Goal: Task Accomplishment & Management: Manage account settings

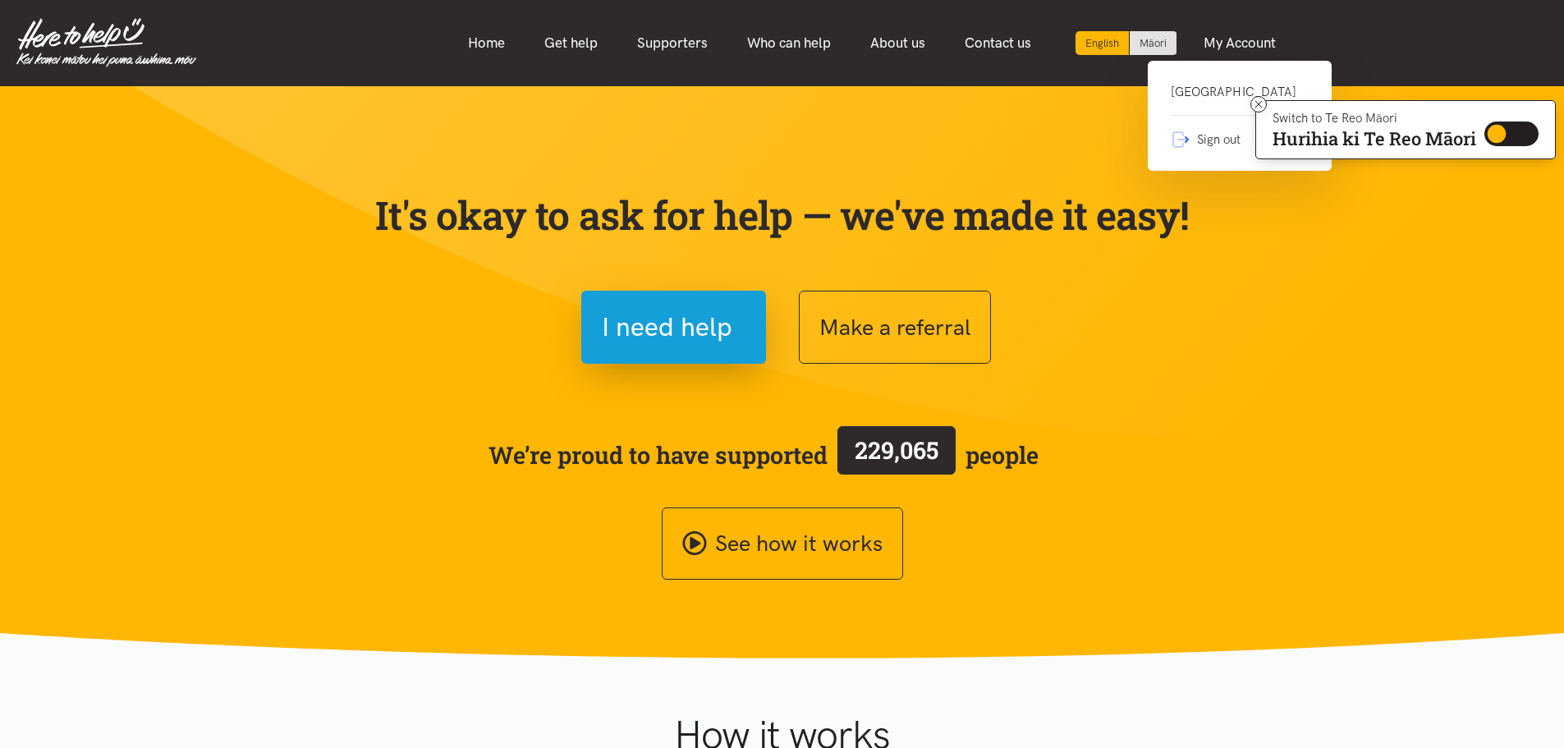
click at [1223, 100] on link "Glenview Community Centre" at bounding box center [1239, 99] width 138 height 34
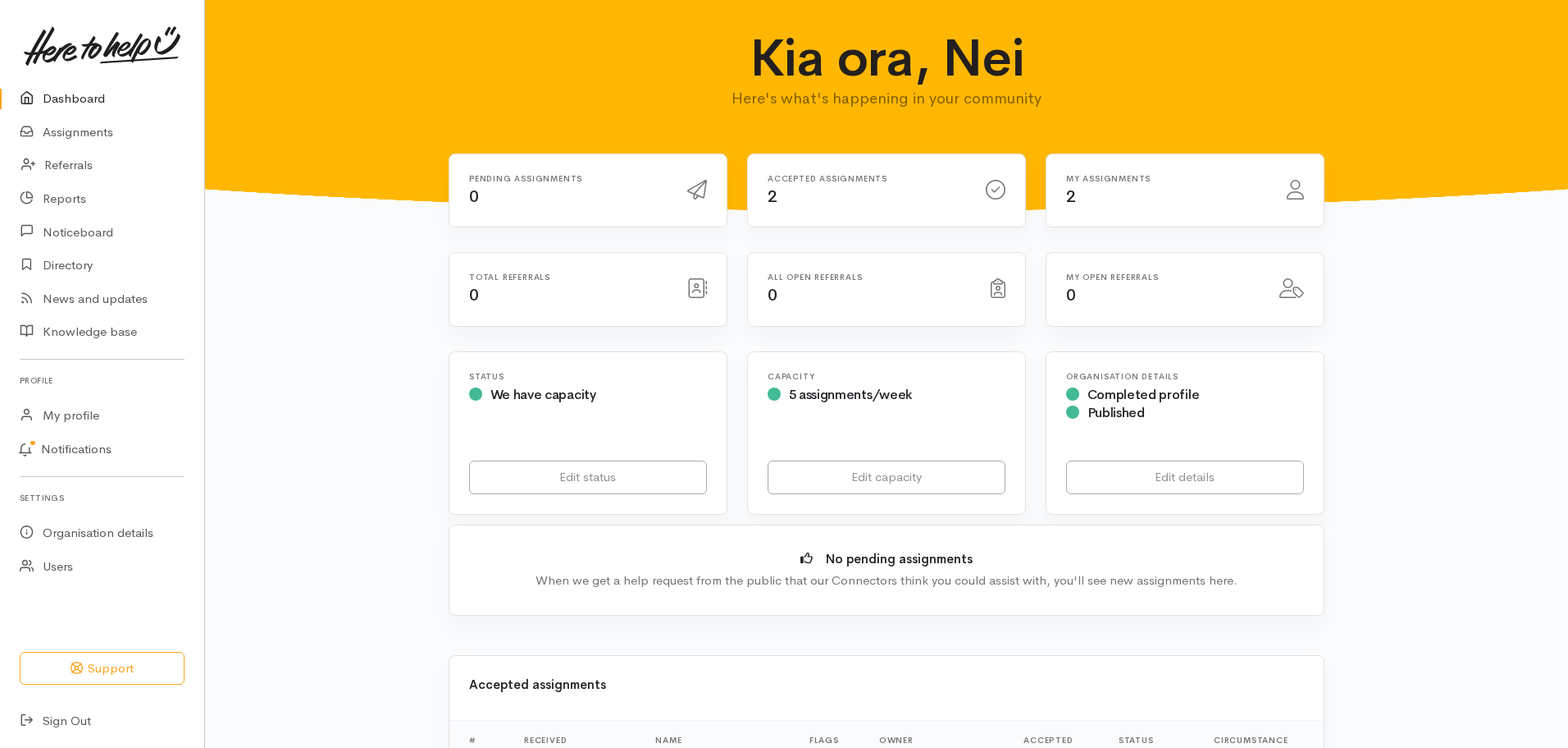
click at [799, 182] on h6 "Accepted assignments" at bounding box center [866, 178] width 199 height 9
click at [109, 121] on link "Assignments" at bounding box center [102, 133] width 204 height 34
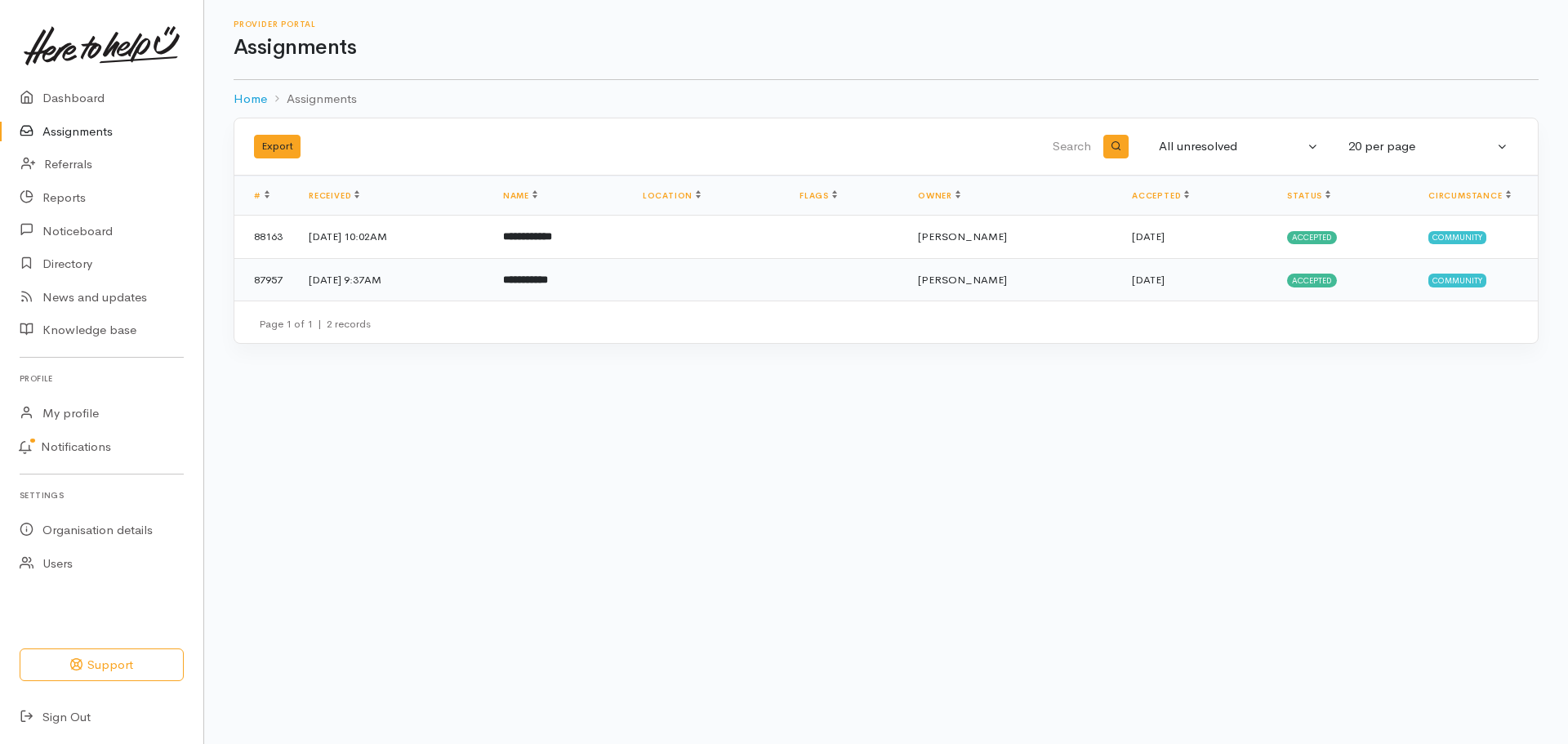
click at [548, 284] on b "**********" at bounding box center [525, 279] width 45 height 11
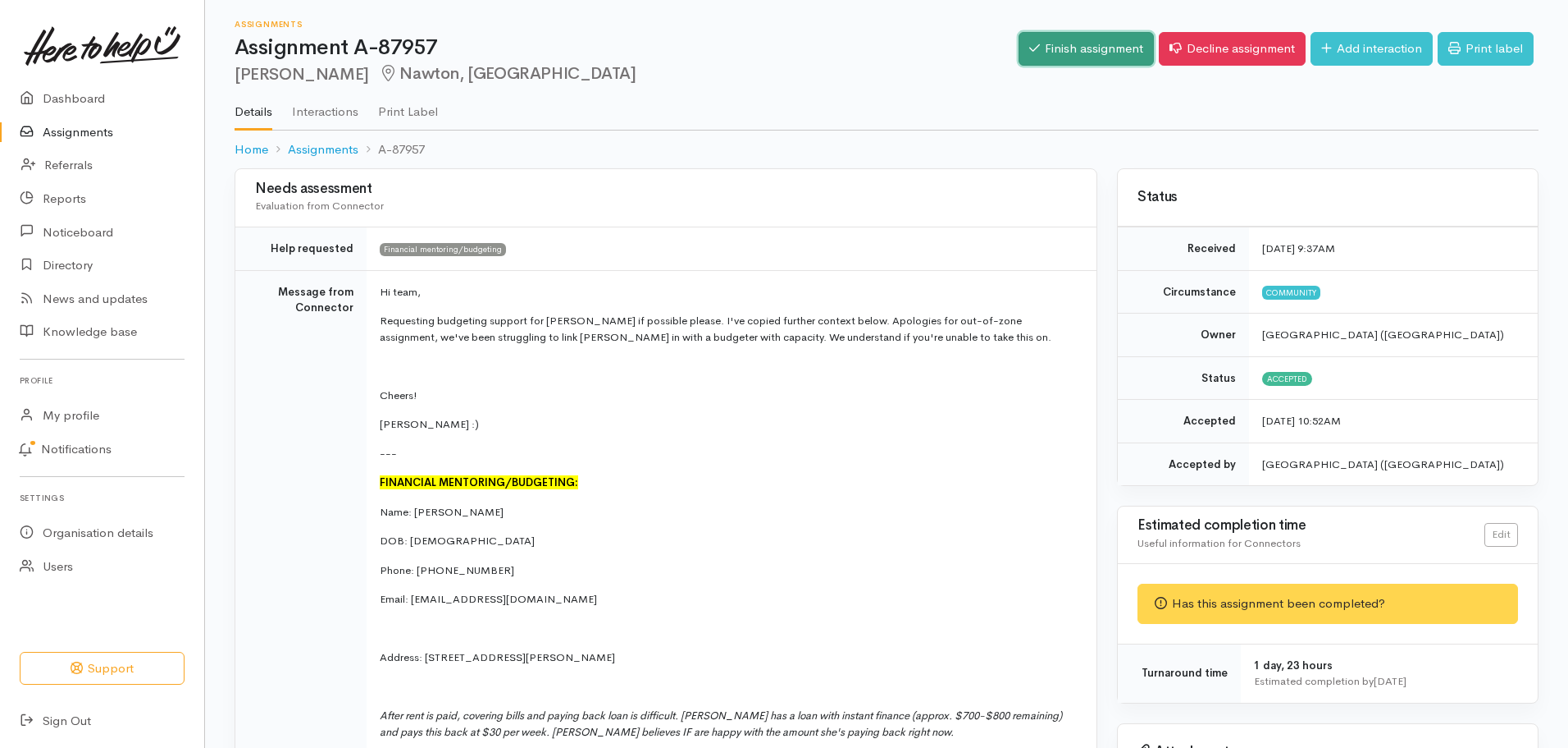
click at [1052, 48] on link "Finish assignment" at bounding box center [1085, 49] width 135 height 34
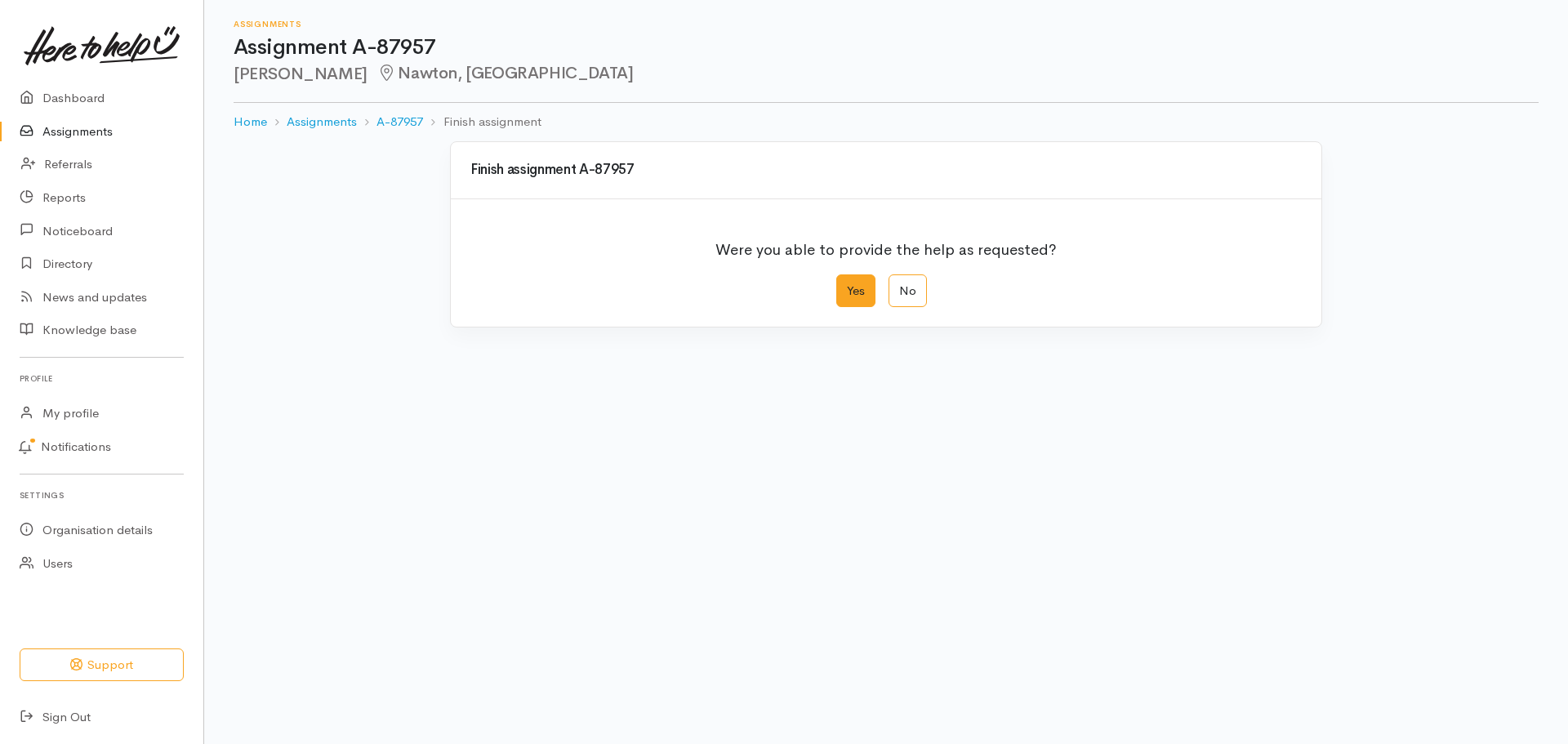
click at [856, 278] on label "Yes" at bounding box center [855, 291] width 39 height 34
click at [847, 278] on input "Yes" at bounding box center [841, 279] width 11 height 11
radio input "true"
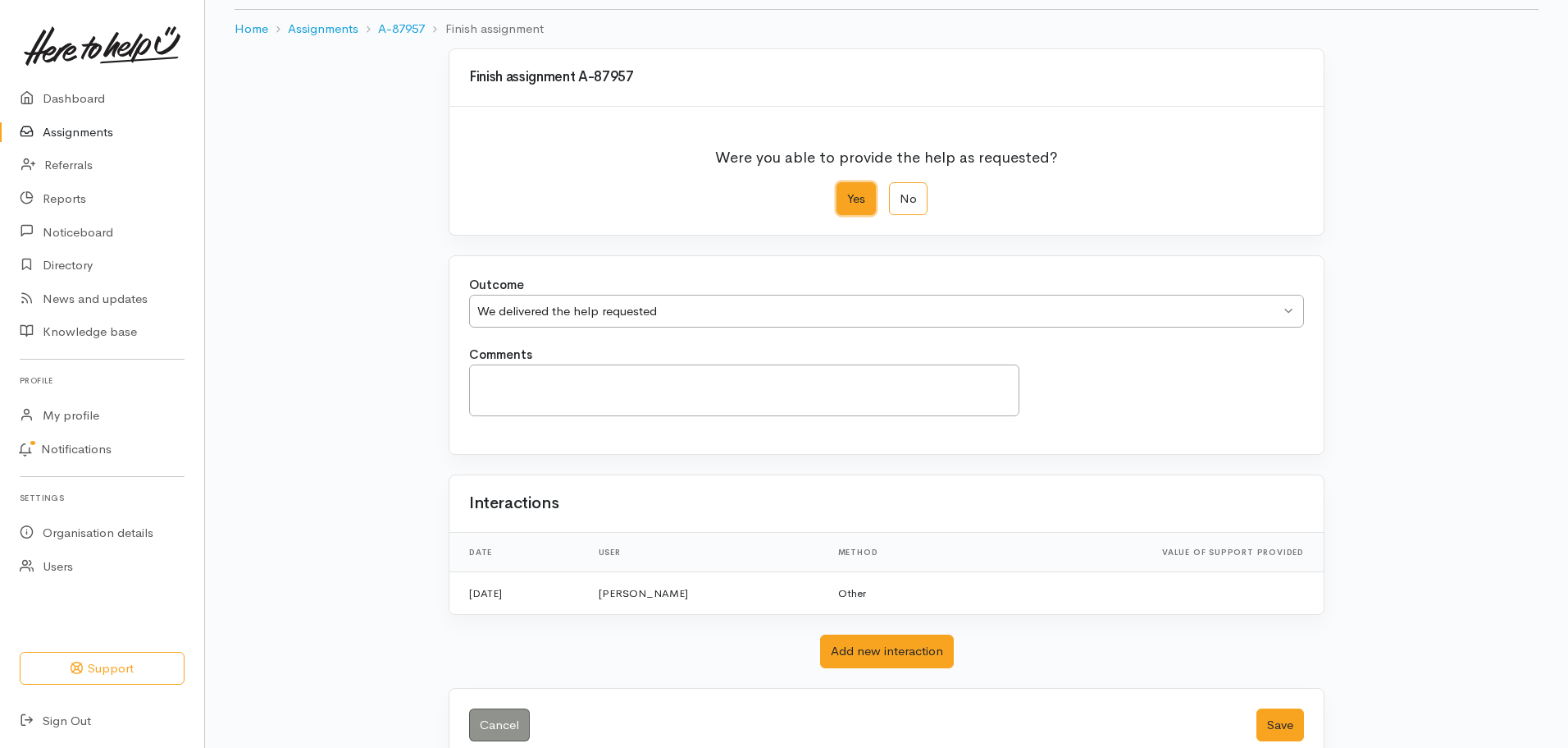
scroll to position [127, 0]
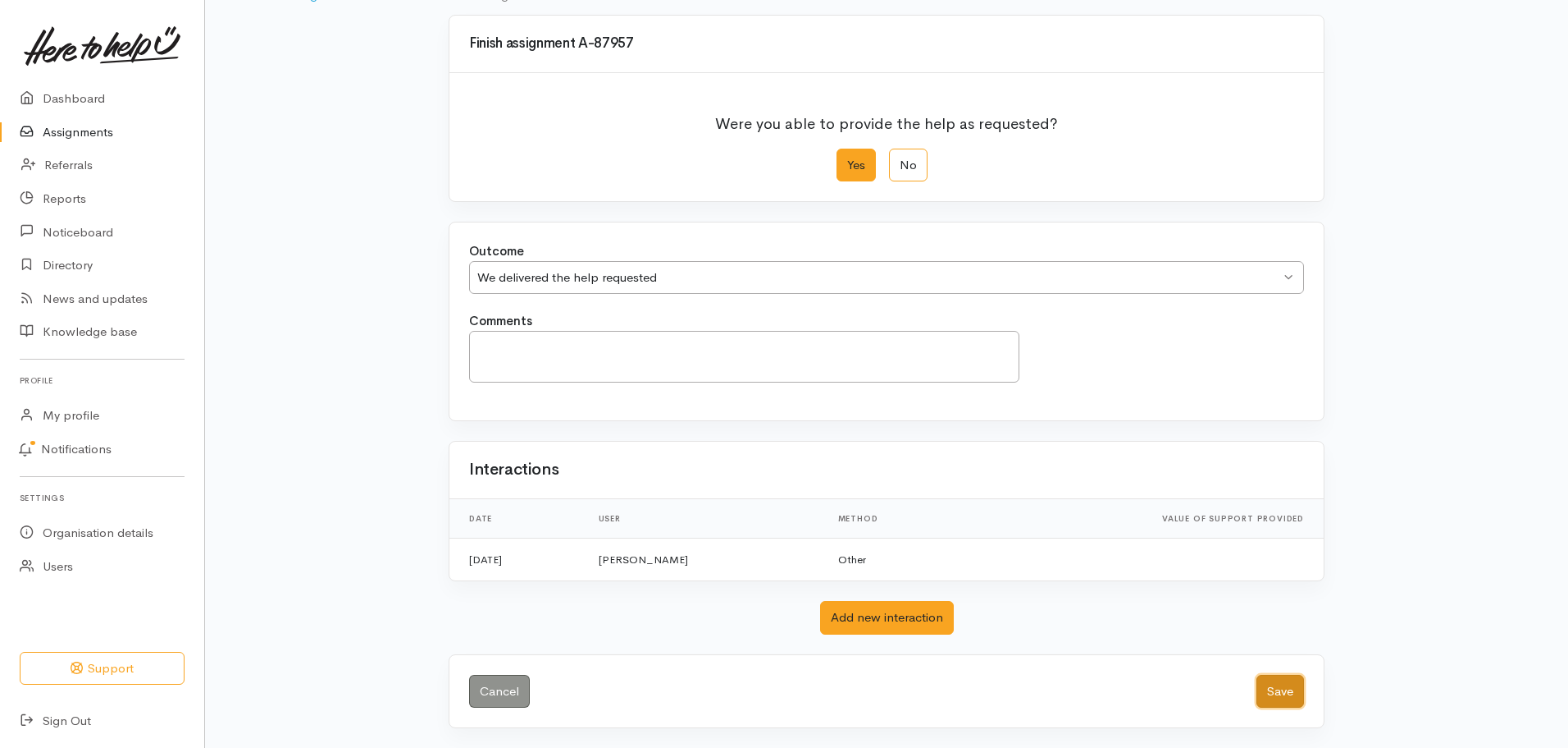
click at [1295, 696] on button "Save" at bounding box center [1280, 692] width 48 height 34
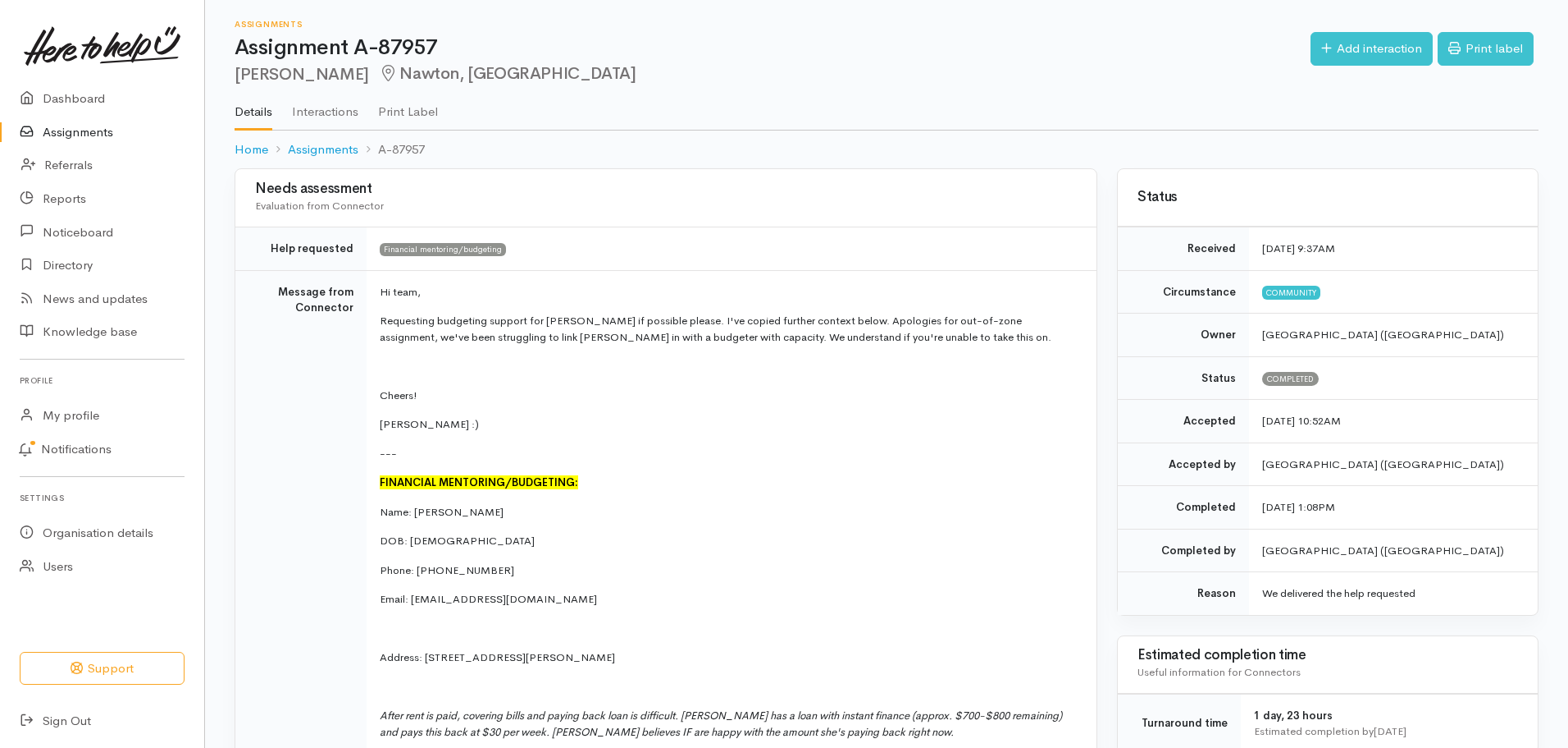
click at [93, 128] on link "Assignments" at bounding box center [102, 133] width 204 height 34
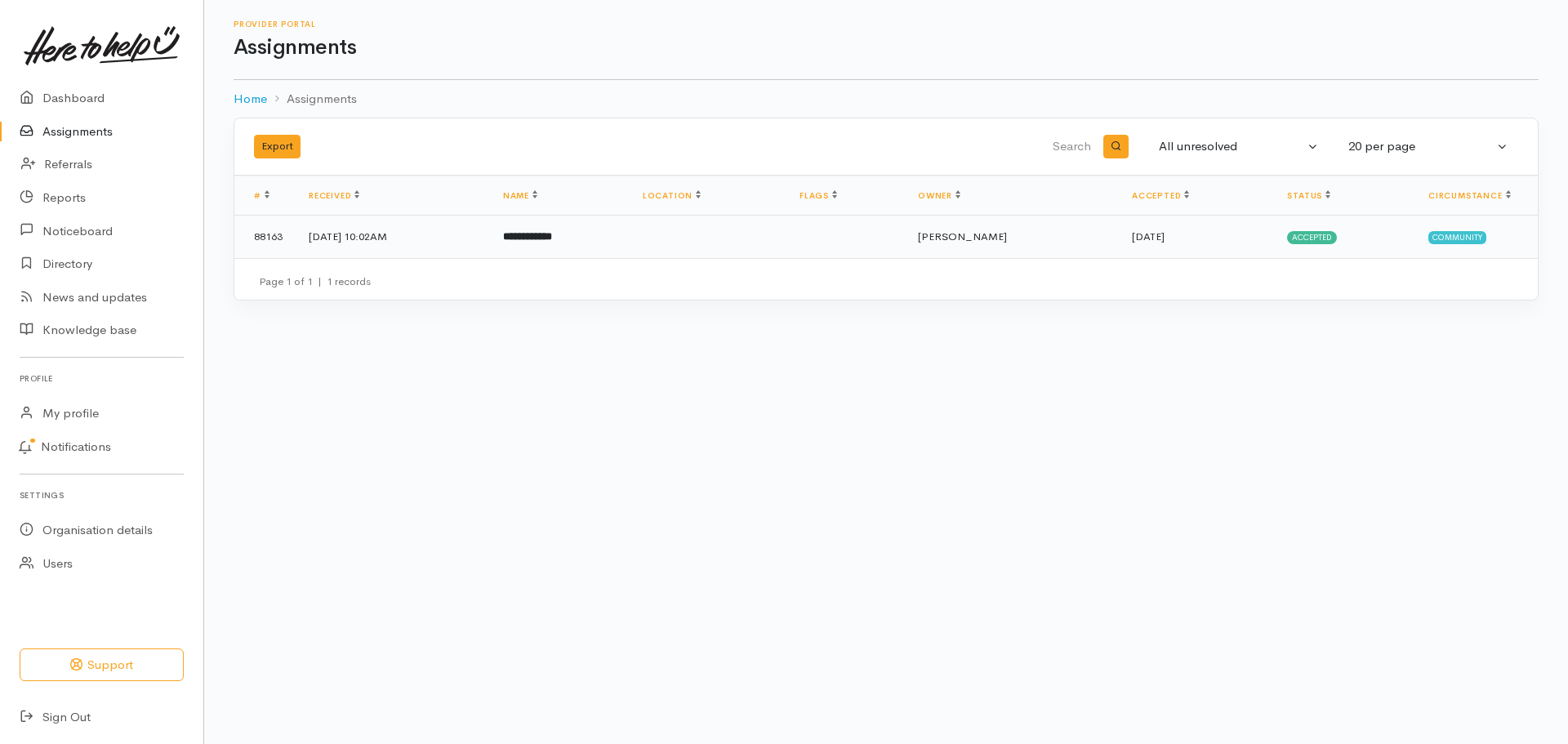
click at [608, 254] on td "**********" at bounding box center [559, 237] width 139 height 43
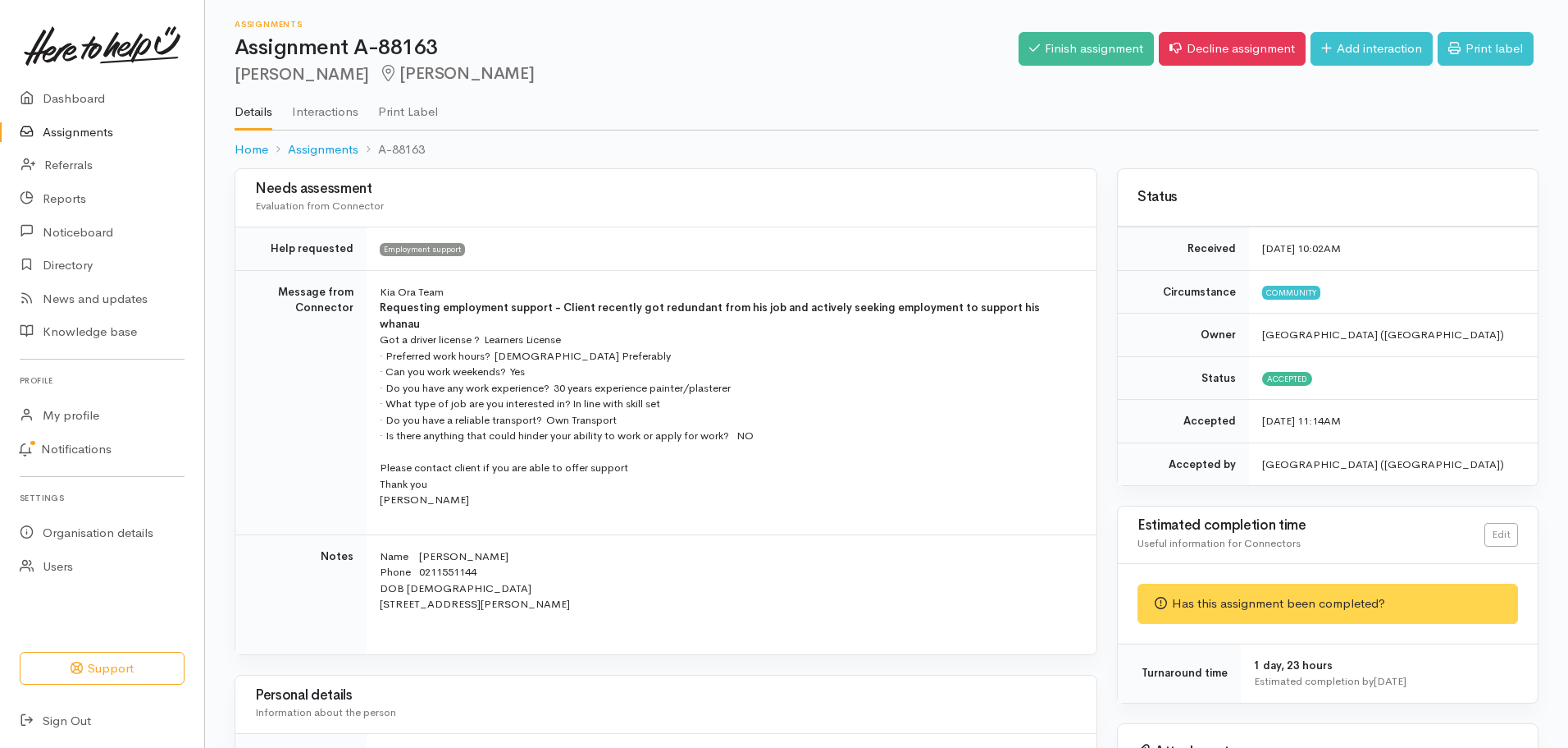
click at [291, 94] on ul "Details Interactions Print Label" at bounding box center [886, 106] width 1304 height 47
click at [297, 105] on link "Interactions" at bounding box center [325, 106] width 66 height 46
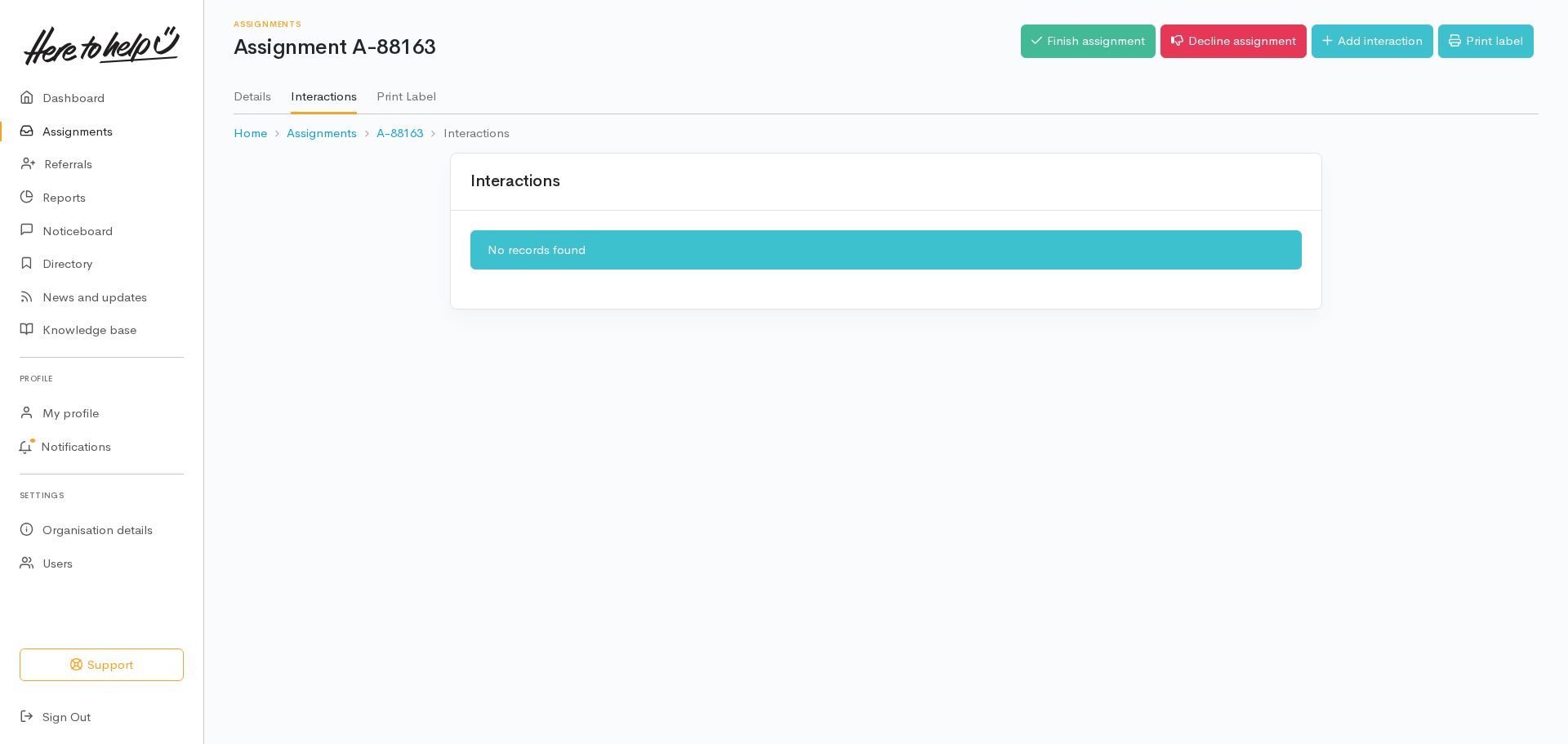
click at [263, 88] on link "Details" at bounding box center [253, 91] width 38 height 46
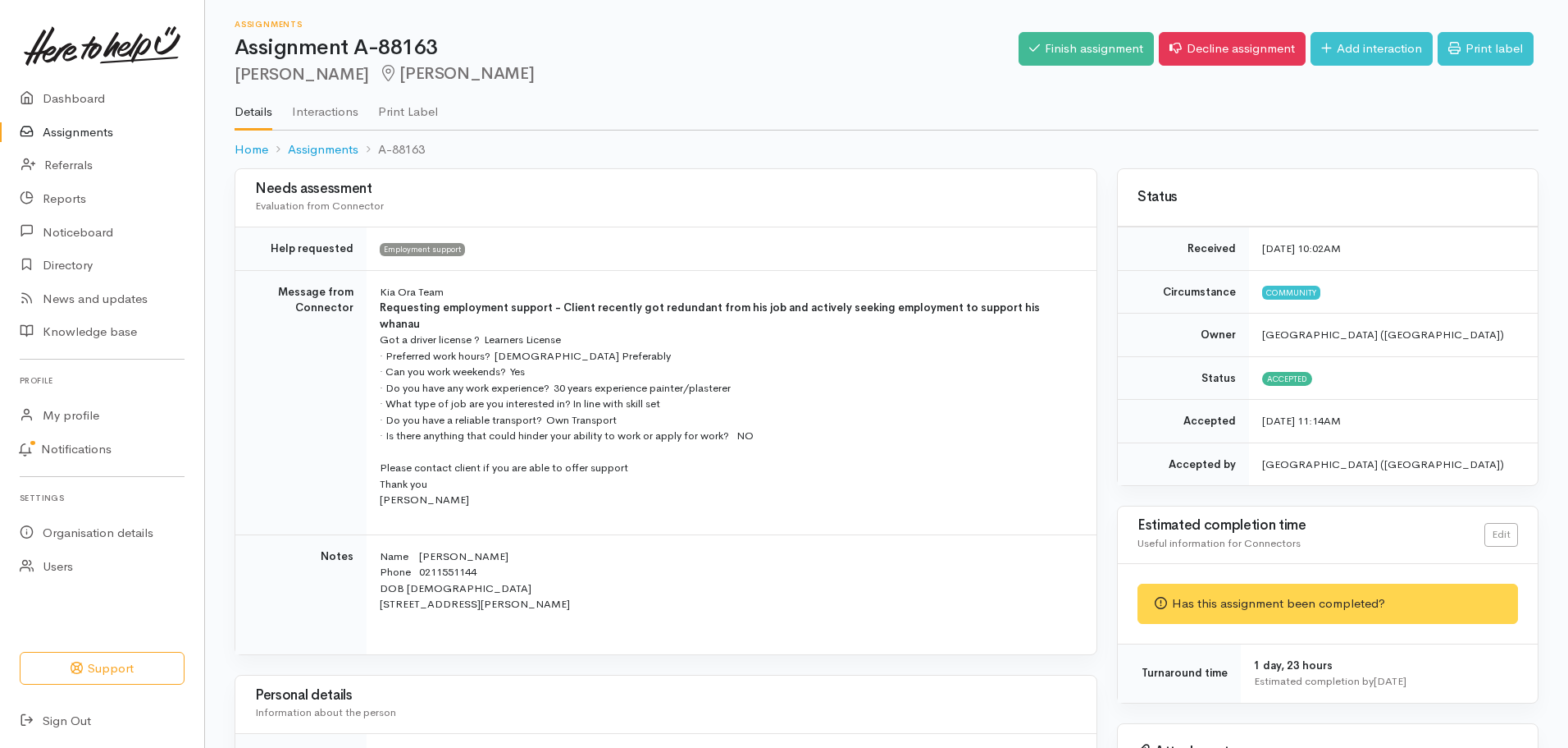
drag, startPoint x: 384, startPoint y: 291, endPoint x: 758, endPoint y: 593, distance: 480.7
click at [758, 593] on tbody "Help requested Employment support Message from Connector Kia Ora Team Requestin…" at bounding box center [667, 441] width 861 height 428
copy tbody "ia Ora Team Requesting employment support - Client recently got redundant from …"
click at [749, 459] on p "Kia Ora Team Requesting employment support - Client recently got redundant from…" at bounding box center [729, 396] width 698 height 224
click at [1096, 31] on div "Finish assignment Decline assignment Add interaction Print label" at bounding box center [1278, 51] width 520 height 53
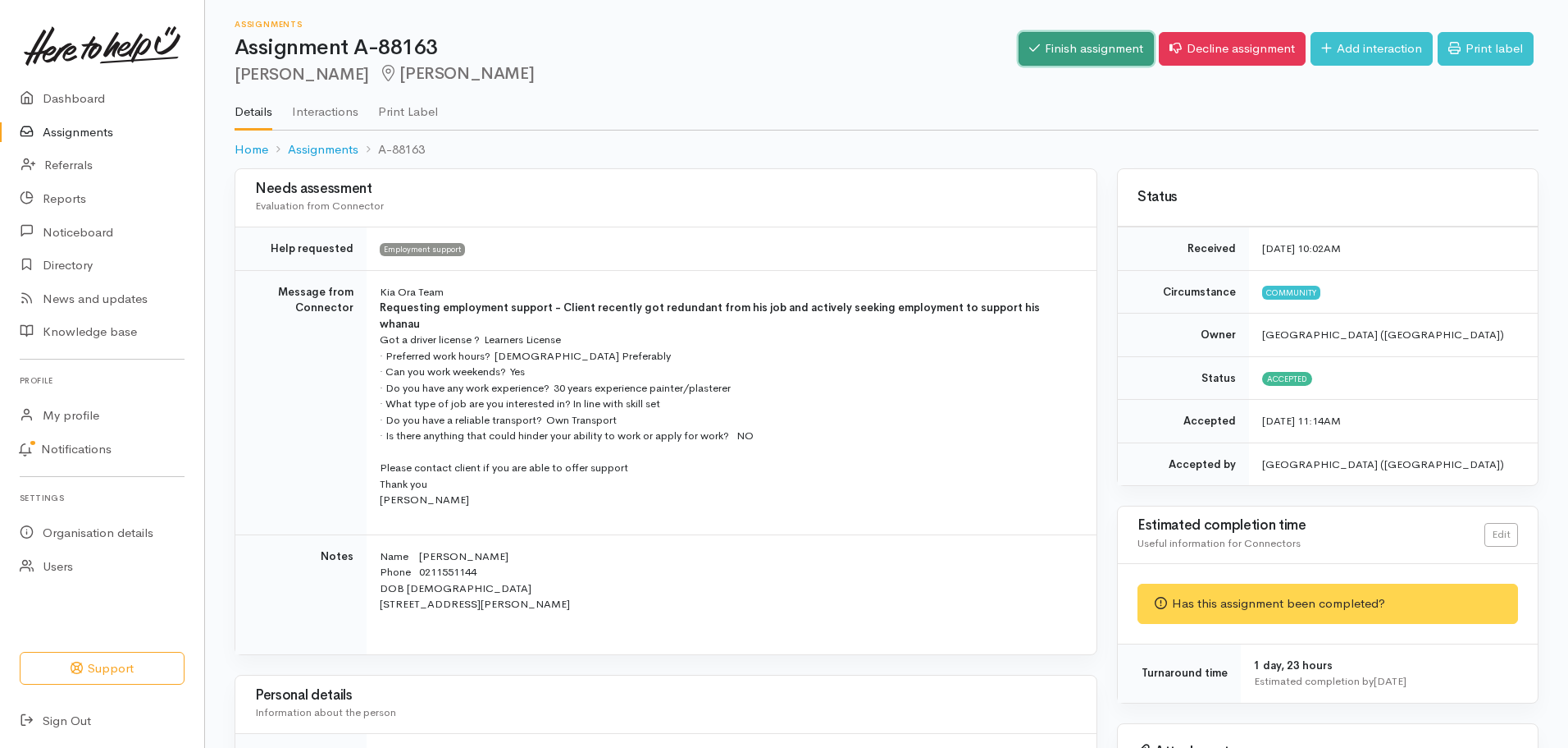
click at [1098, 39] on link "Finish assignment" at bounding box center [1085, 49] width 135 height 34
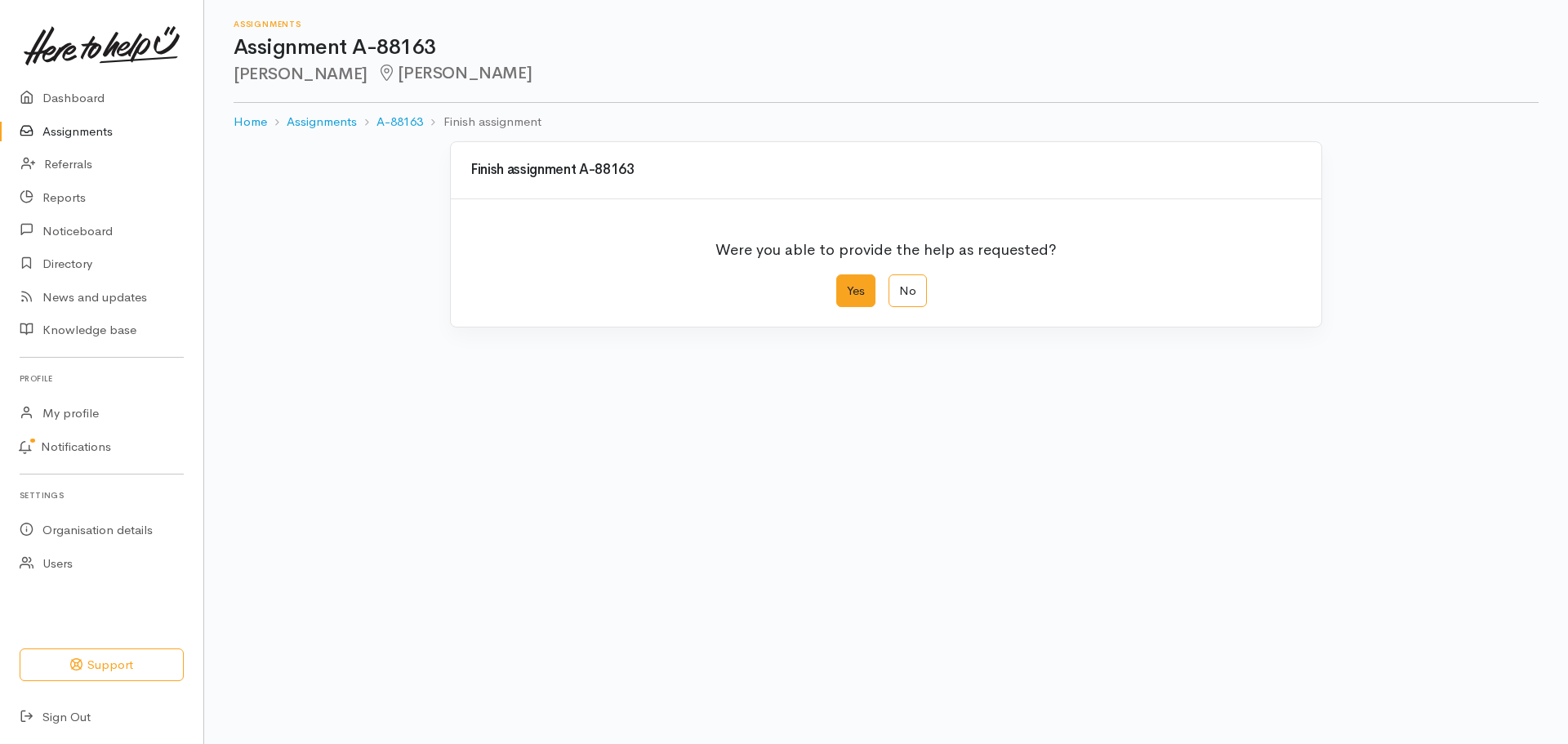
click at [869, 298] on label "Yes" at bounding box center [855, 291] width 39 height 34
click at [847, 284] on input "Yes" at bounding box center [841, 279] width 11 height 11
radio input "true"
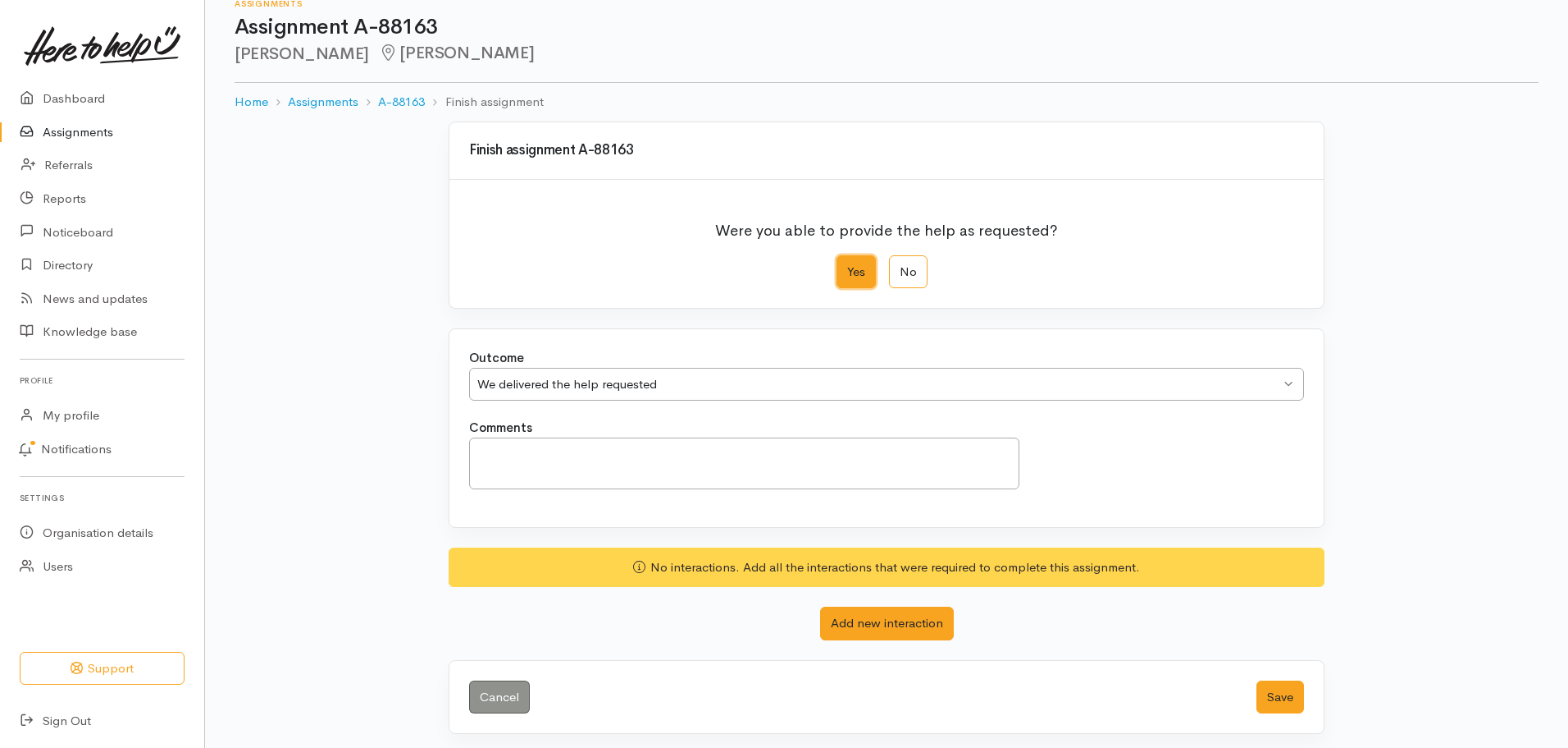
scroll to position [26, 0]
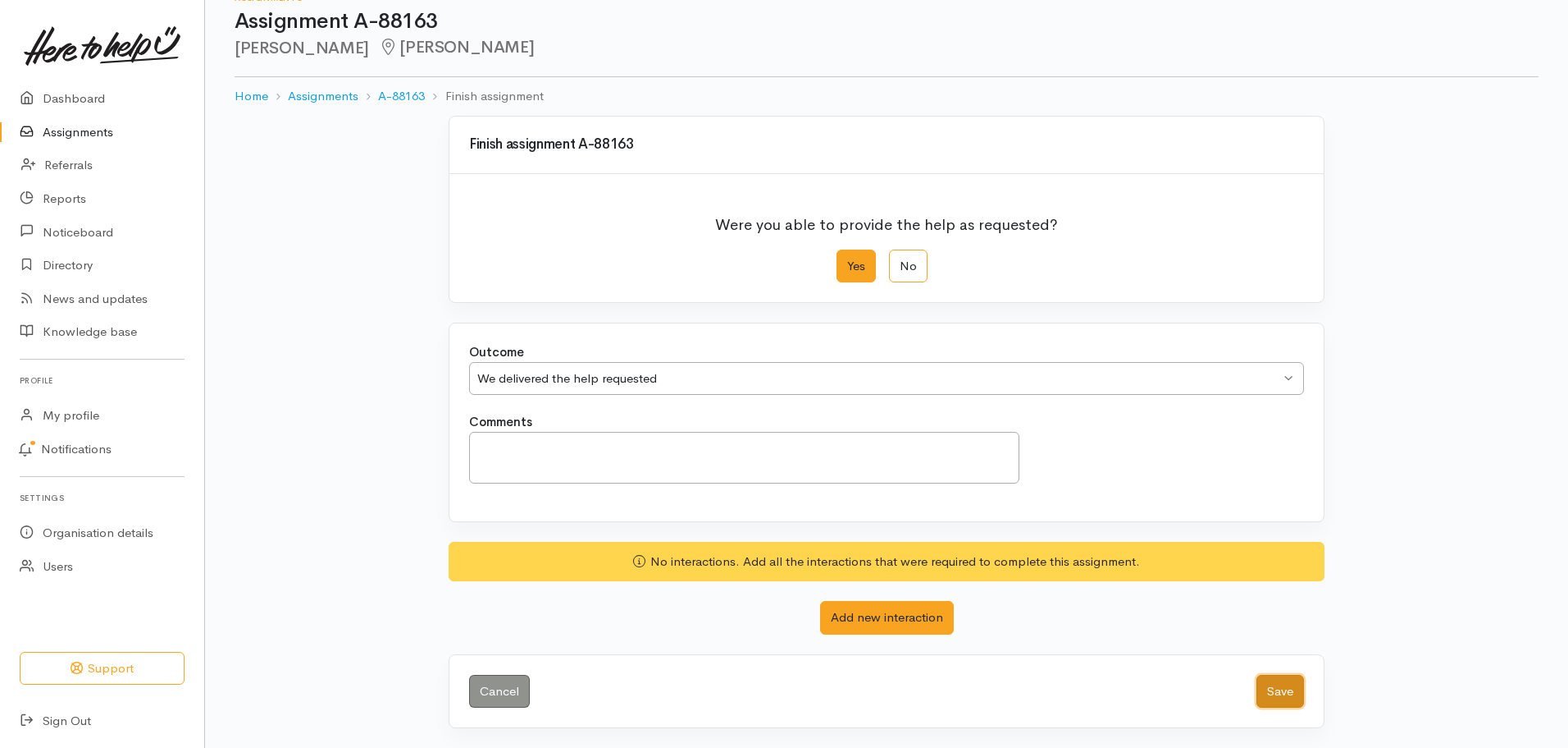
click at [1290, 689] on button "Save" at bounding box center [1280, 692] width 48 height 34
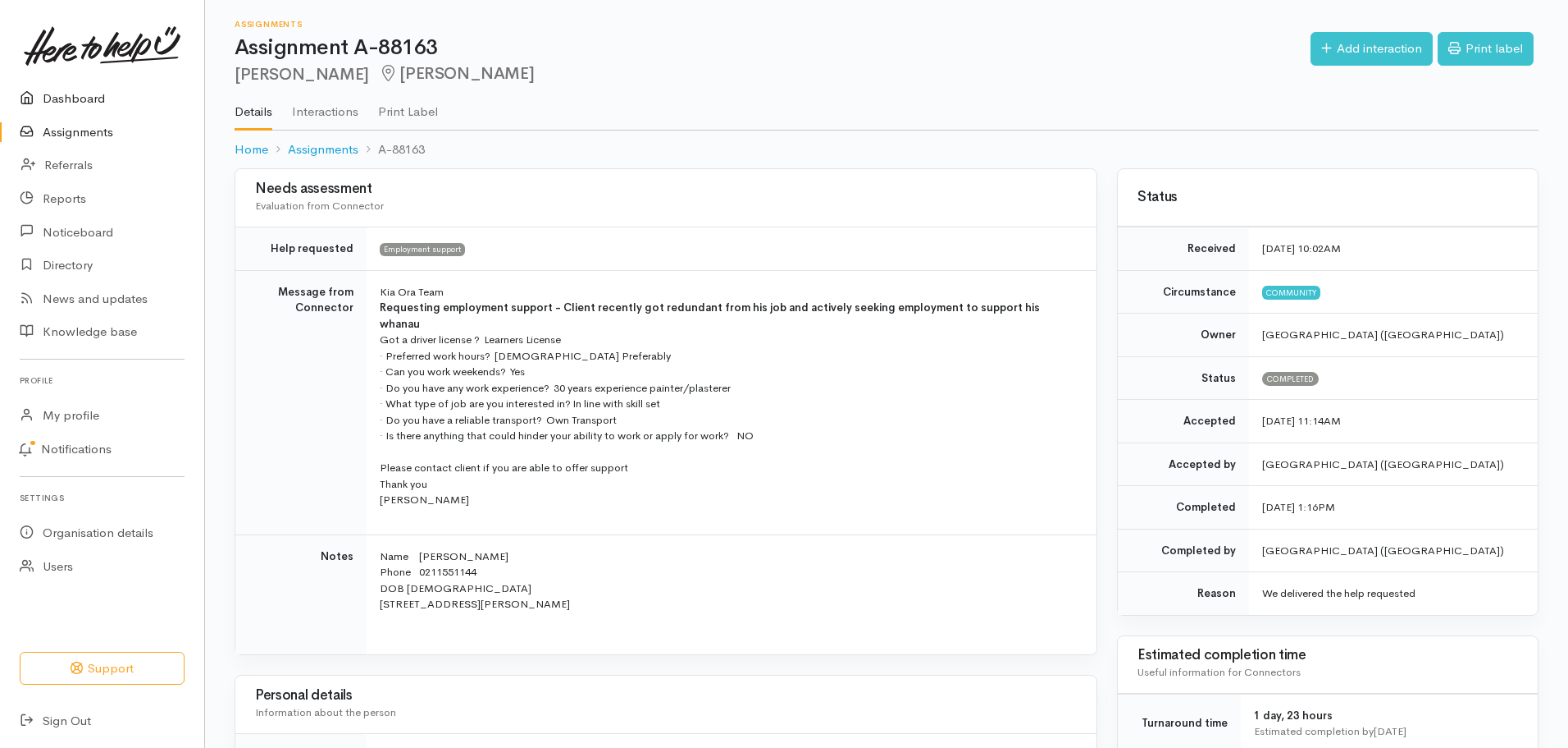
click at [95, 108] on link "Dashboard" at bounding box center [102, 99] width 204 height 34
